Goal: Task Accomplishment & Management: Manage account settings

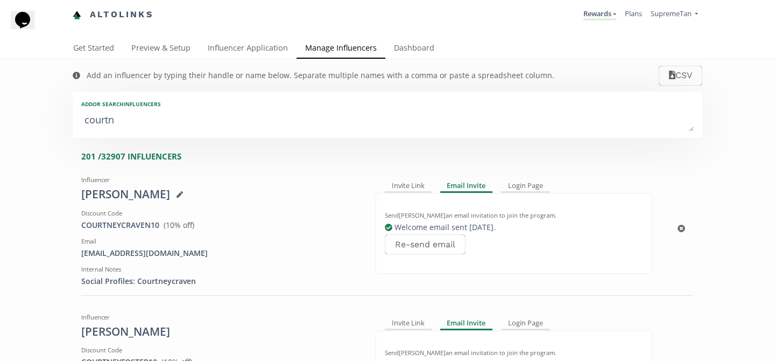
type textarea "courtne"
type input "courtne"
type input "COURTNE"
type textarea "[PERSON_NAME]"
type input "[PERSON_NAME]"
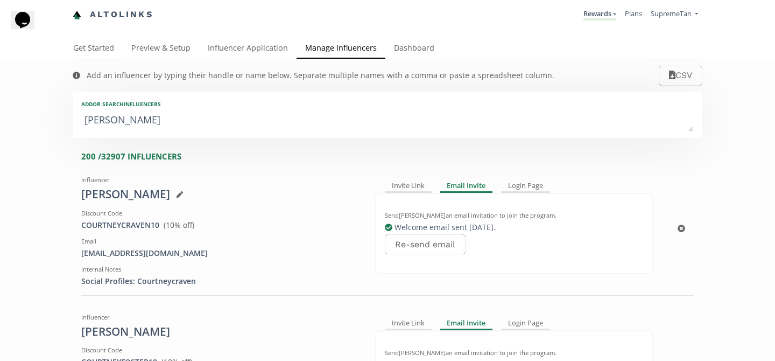
type input "[PERSON_NAME]"
type textarea "courtney s"
type input "courtney s"
type textarea "courtney sh"
type input "courtney sh"
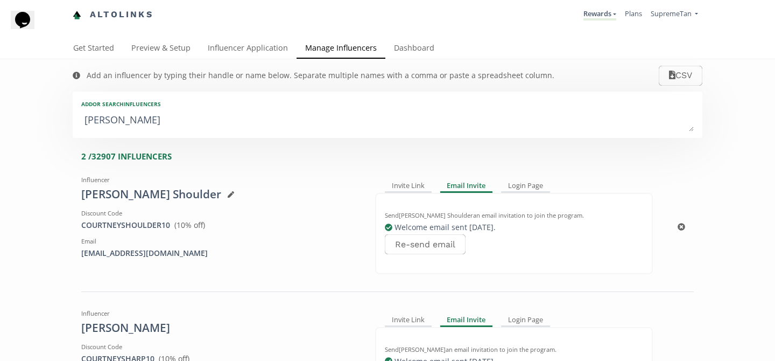
type textarea "courtney sha"
type input "courtney sha"
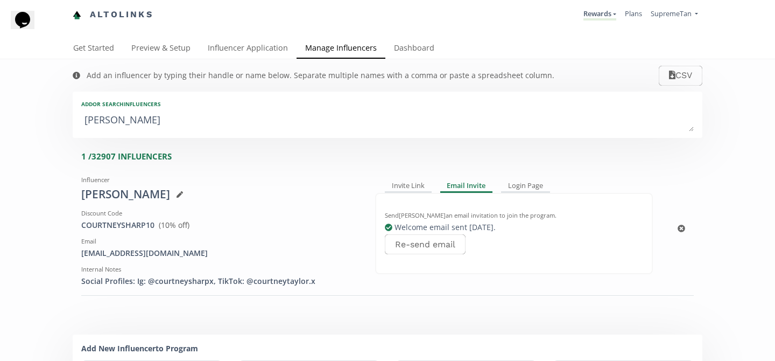
type textarea "courtney shaw"
type input "courtney shaw"
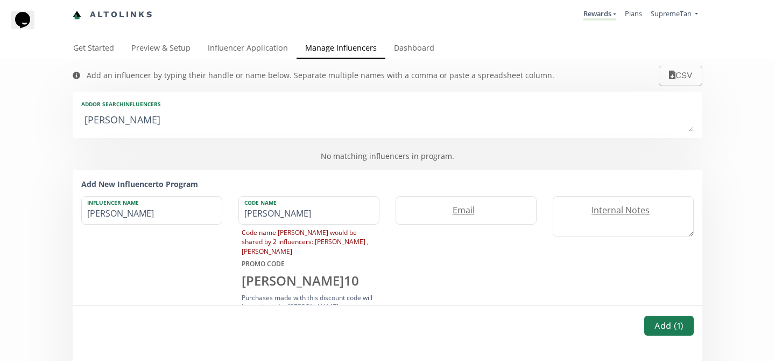
type textarea "courtney sha"
type input "courtney sha"
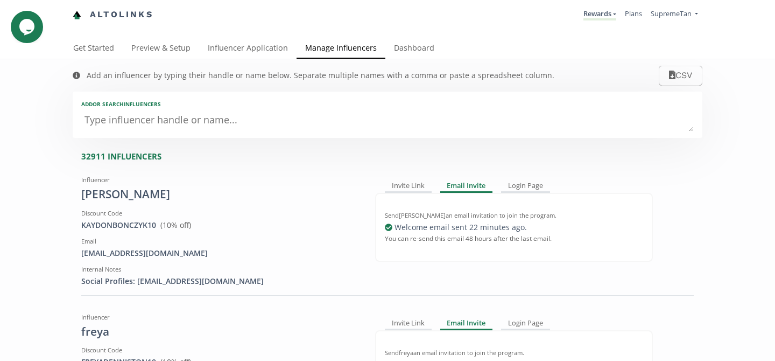
click at [175, 118] on textarea at bounding box center [387, 121] width 613 height 22
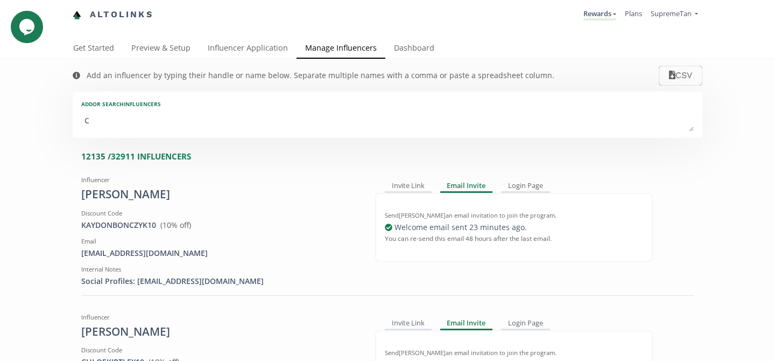
type textarea "co"
type input "co"
type input "CO"
type textarea "cou"
type input "cou"
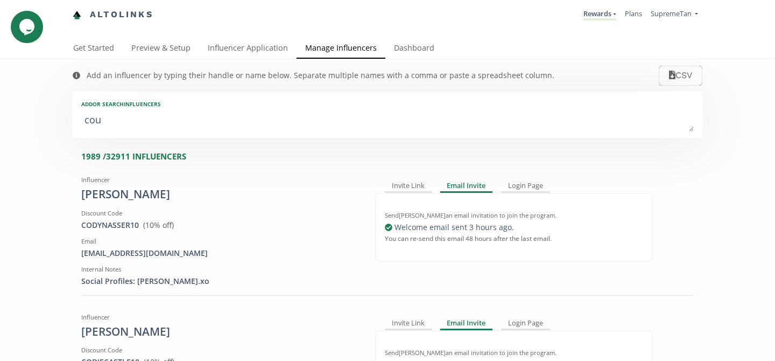
type input "COU"
type textarea "cour"
type input "cour"
type input "COUR"
type textarea "court"
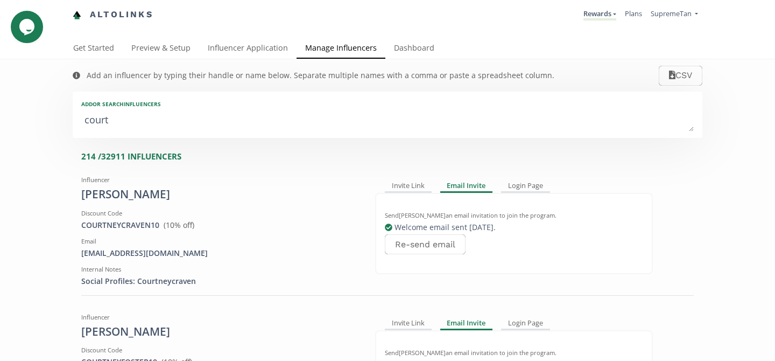
type input "court"
type input "COURT"
type textarea "courtn"
type input "courtn"
type input "COURTN"
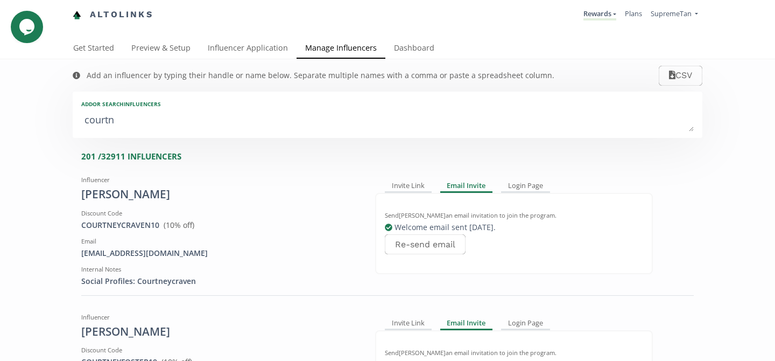
type textarea "courtne"
type input "courtne"
type input "COURTNE"
type textarea "[PERSON_NAME]"
type input "[PERSON_NAME]"
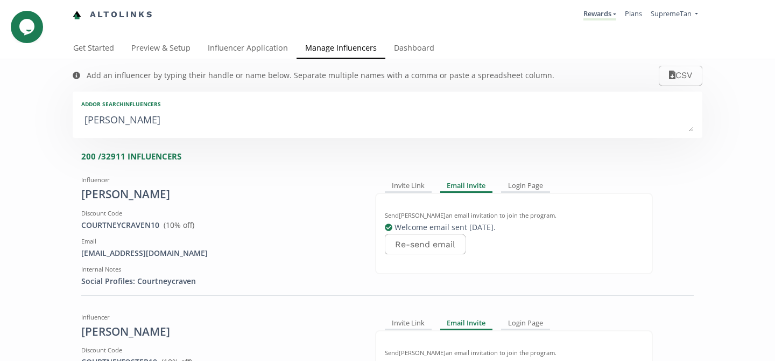
type input "[PERSON_NAME]"
type textarea "[PERSON_NAME]."
type input "[PERSON_NAME]."
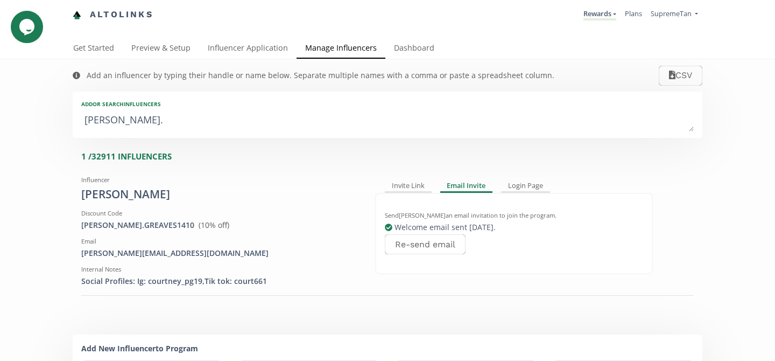
type textarea "[PERSON_NAME].s"
type input "[PERSON_NAME].s"
type input "[PERSON_NAME]"
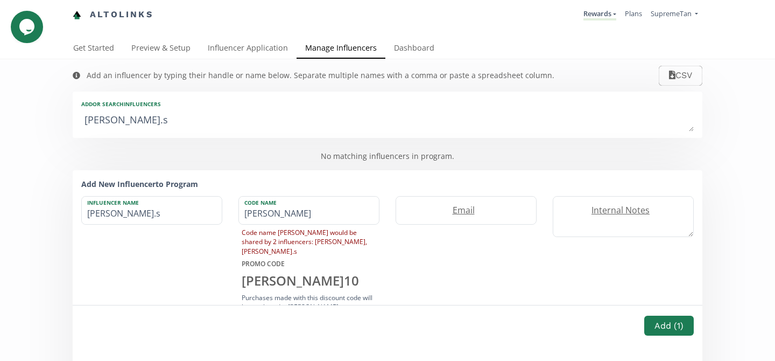
type textarea "[DOMAIN_NAME]"
type input "[DOMAIN_NAME]"
type input "[PERSON_NAME]"
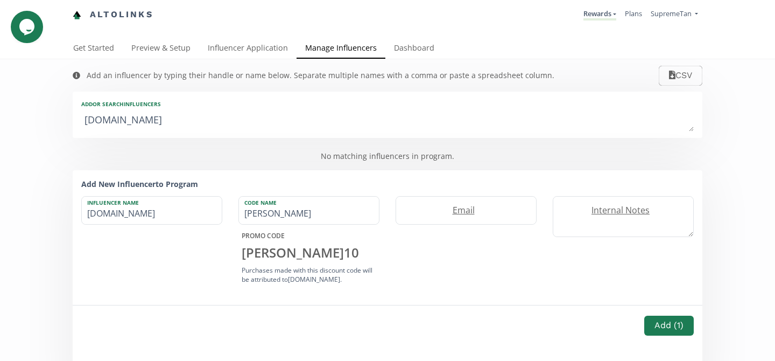
type textarea "[DOMAIN_NAME]"
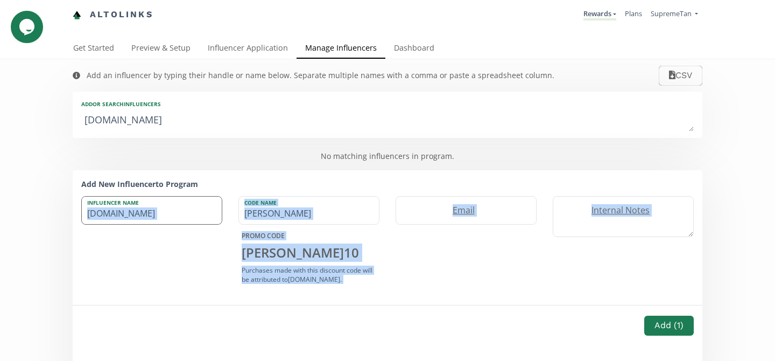
drag, startPoint x: 171, startPoint y: 335, endPoint x: 172, endPoint y: 223, distance: 112.5
click at [172, 223] on form "Influencer Name [DOMAIN_NAME] Code Name [PERSON_NAME] PROMO CODE [PERSON_NAME] …" at bounding box center [387, 287] width 613 height 196
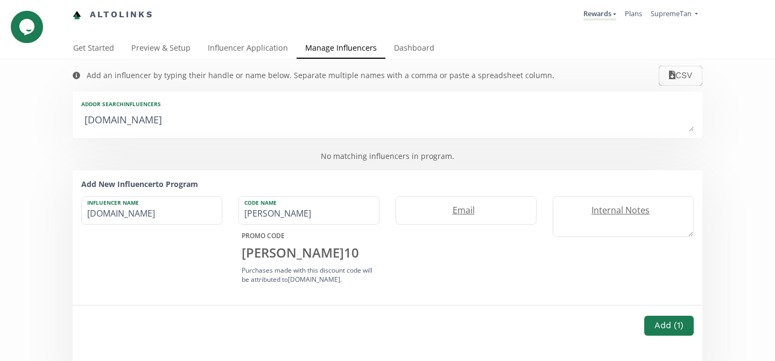
drag, startPoint x: 207, startPoint y: 123, endPoint x: 10, endPoint y: 110, distance: 197.5
click at [10, 110] on div "Add an influencer by typing their handle or name below. Separate multiple names…" at bounding box center [387, 231] width 775 height 344
